Goal: Task Accomplishment & Management: Use online tool/utility

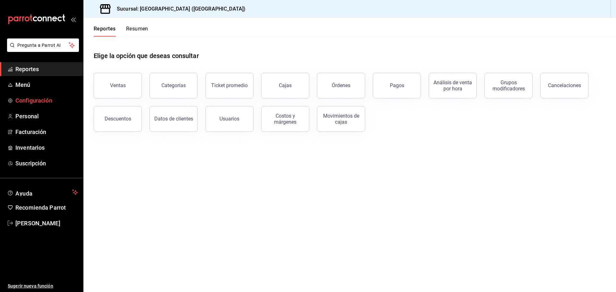
click at [104, 91] on button "Ventas" at bounding box center [118, 86] width 48 height 26
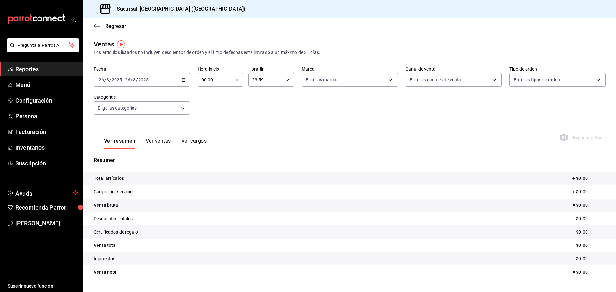
click at [183, 80] on icon "button" at bounding box center [183, 80] width 4 height 4
click at [121, 114] on span "Ayer" at bounding box center [124, 113] width 50 height 7
click at [582, 137] on span "Exportar a Excel" at bounding box center [583, 138] width 44 height 8
